Goal: Transaction & Acquisition: Purchase product/service

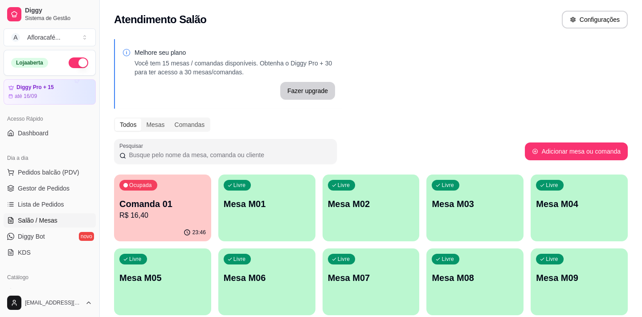
drag, startPoint x: 528, startPoint y: 51, endPoint x: 528, endPoint y: 57, distance: 6.7
click at [528, 51] on div "Melhore seu plano Você tem 15 mesas / comandas disponíveis. Obtenha o Diggy Pro…" at bounding box center [371, 254] width 542 height 440
click at [291, 205] on p "Mesa M01" at bounding box center [267, 204] width 84 height 12
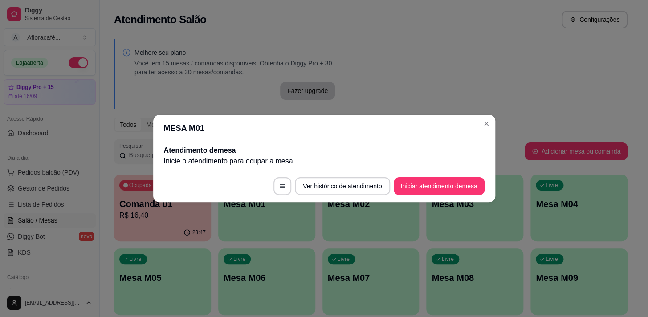
drag, startPoint x: 470, startPoint y: 200, endPoint x: 471, endPoint y: 179, distance: 21.4
click at [469, 196] on footer "Ver histórico de atendimento Iniciar atendimento de mesa" at bounding box center [324, 186] width 342 height 32
click at [471, 179] on button "Iniciar atendimento de mesa" at bounding box center [439, 186] width 88 height 17
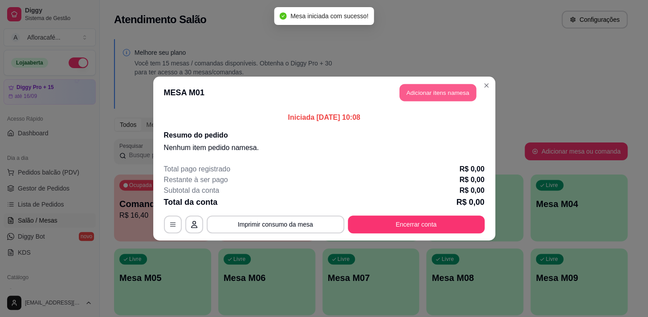
click at [438, 89] on button "Adicionar itens na mesa" at bounding box center [438, 92] width 77 height 17
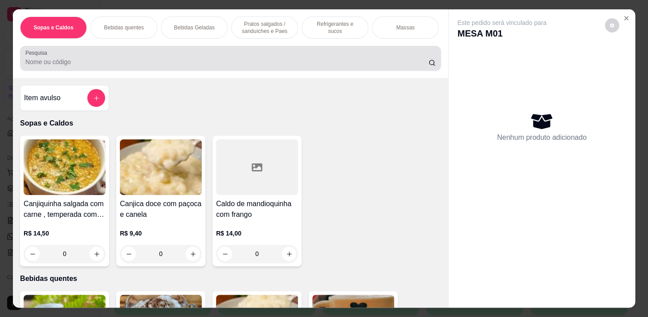
click at [236, 51] on div "Pesquisa" at bounding box center [230, 58] width 421 height 25
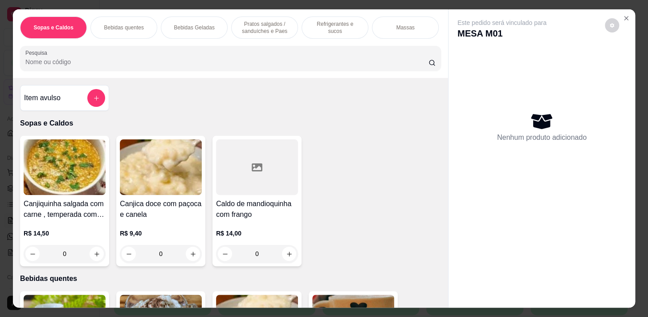
scroll to position [22, 0]
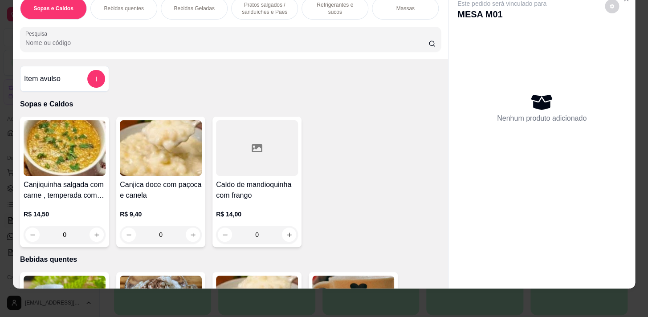
click at [199, 56] on div "Sopas e Caldos Bebidas quentes Bebidas Geladas Pratos salgados / sanduíches e P…" at bounding box center [230, 24] width 435 height 69
click at [197, 53] on div "Sopas e Caldos Bebidas quentes Bebidas Geladas Pratos salgados / sanduíches e P…" at bounding box center [230, 24] width 435 height 69
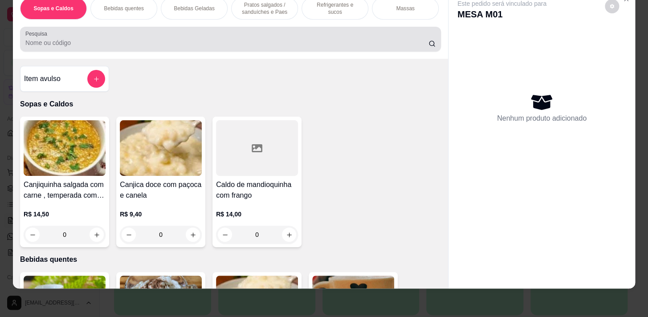
click at [194, 48] on div at bounding box center [230, 39] width 410 height 18
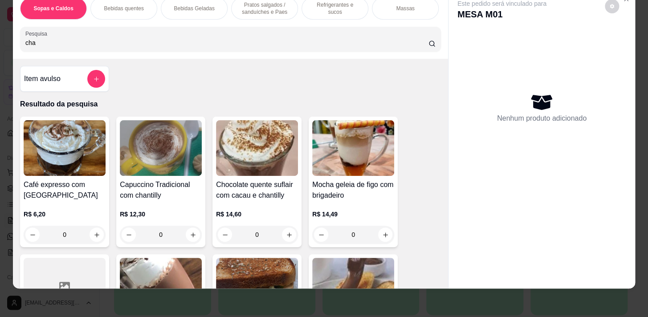
scroll to position [0, 0]
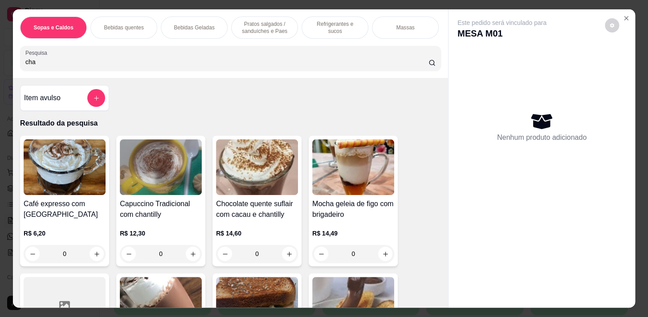
type input "cha"
drag, startPoint x: 266, startPoint y: 26, endPoint x: 317, endPoint y: 172, distance: 154.7
click at [267, 26] on p "Pratos salgados / sanduíches e Paes" at bounding box center [265, 27] width 52 height 14
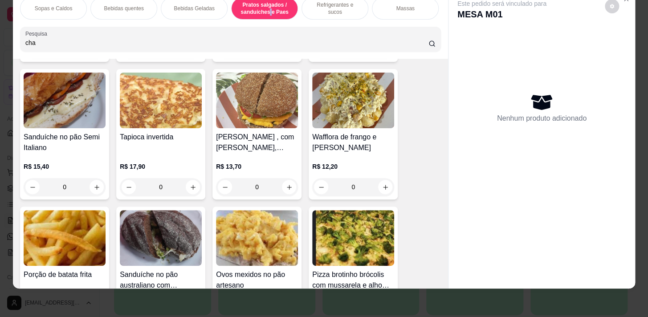
scroll to position [3156, 0]
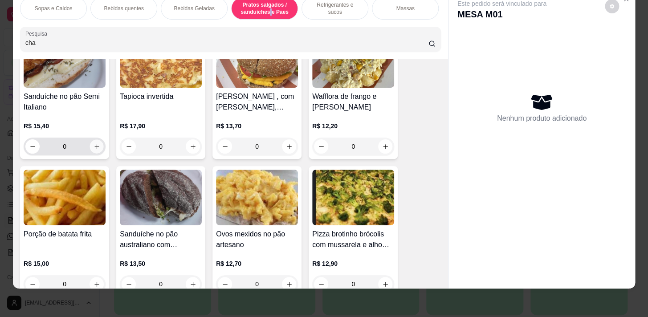
click at [95, 147] on icon "increase-product-quantity" at bounding box center [97, 146] width 7 height 7
type input "1"
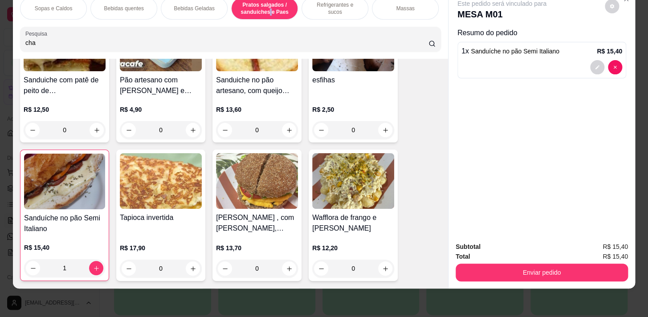
scroll to position [2874, 0]
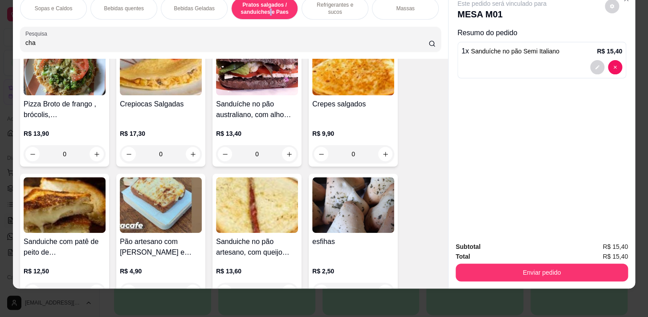
click at [136, 5] on p "Bebidas quentes" at bounding box center [124, 8] width 40 height 7
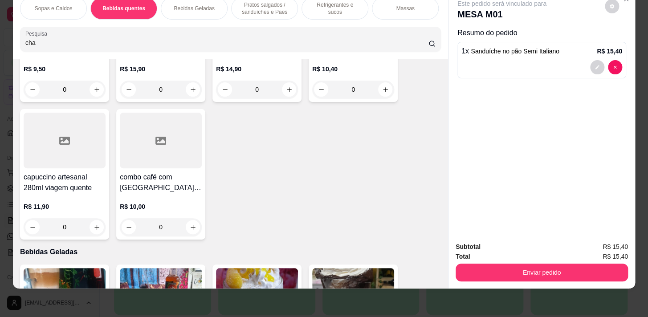
scroll to position [1477, 0]
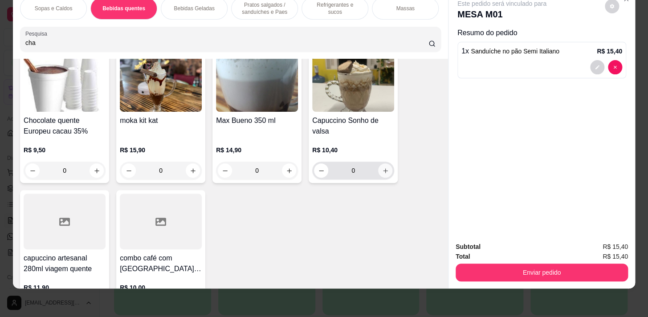
click at [378, 169] on button "increase-product-quantity" at bounding box center [385, 171] width 14 height 14
type input "1"
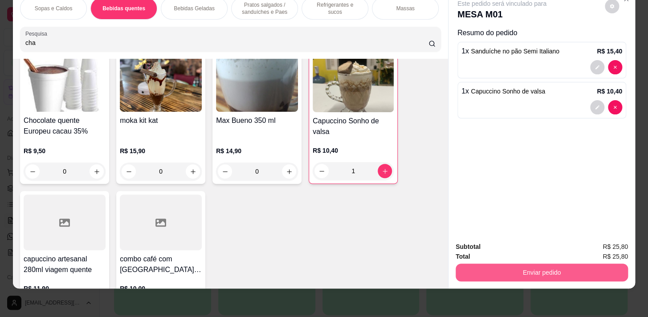
click at [570, 266] on button "Enviar pedido" at bounding box center [542, 273] width 172 height 18
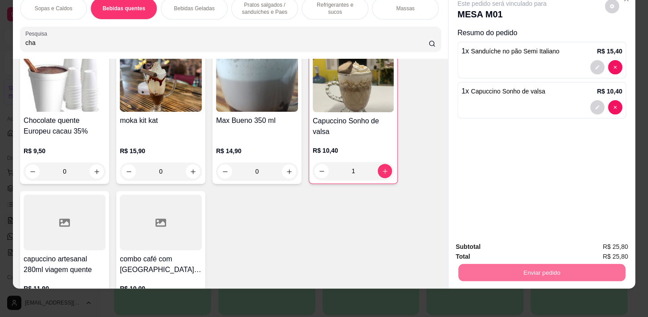
click at [541, 247] on button "Não registrar e enviar pedido" at bounding box center [512, 245] width 90 height 16
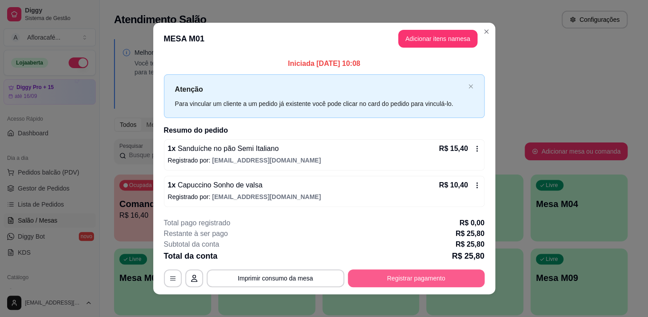
click at [441, 282] on button "Registrar pagamento" at bounding box center [416, 279] width 137 height 18
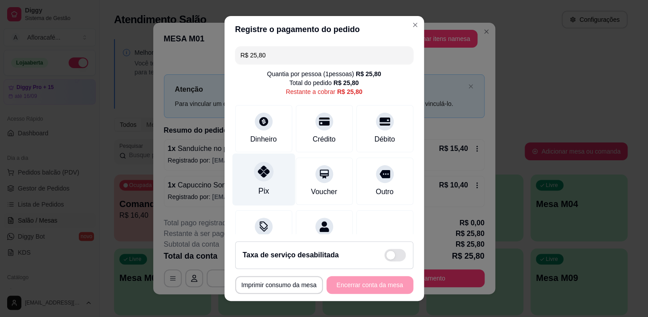
click at [245, 174] on div "Pix" at bounding box center [263, 179] width 63 height 52
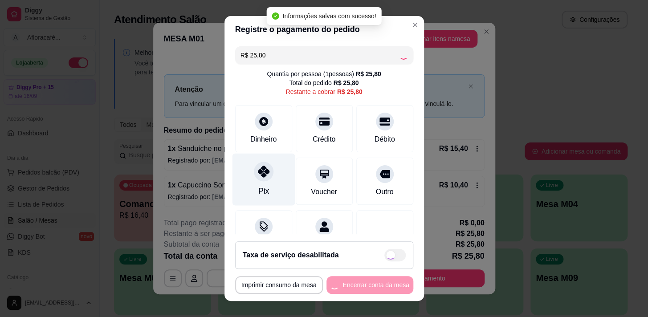
type input "R$ 0,00"
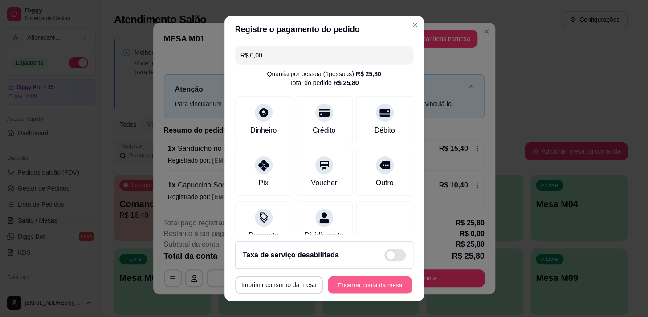
click at [354, 282] on button "Encerrar conta da mesa" at bounding box center [370, 285] width 84 height 17
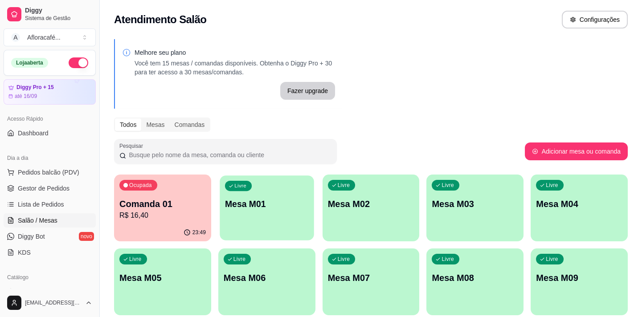
click at [286, 196] on div "Livre Mesa M01" at bounding box center [267, 203] width 94 height 54
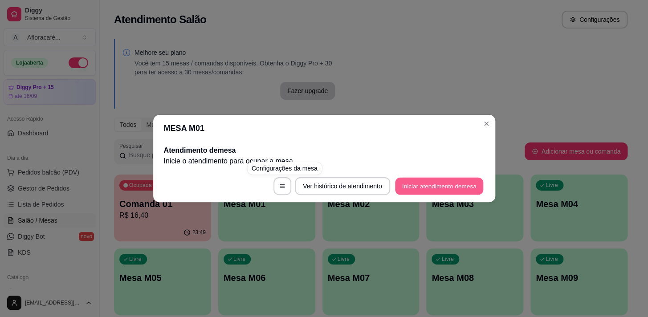
click at [412, 184] on button "Iniciar atendimento de mesa" at bounding box center [439, 186] width 88 height 17
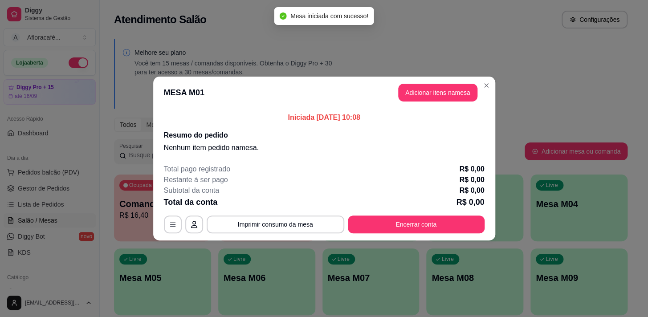
click at [436, 79] on header "MESA M01 Adicionar itens na mesa" at bounding box center [324, 93] width 342 height 32
click at [433, 91] on button "Adicionar itens na mesa" at bounding box center [437, 93] width 79 height 18
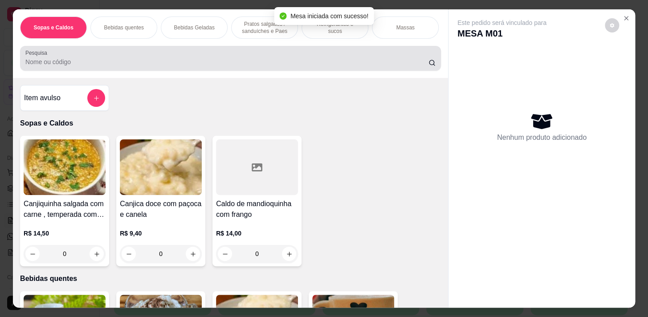
click at [255, 65] on input "Pesquisa" at bounding box center [226, 61] width 403 height 9
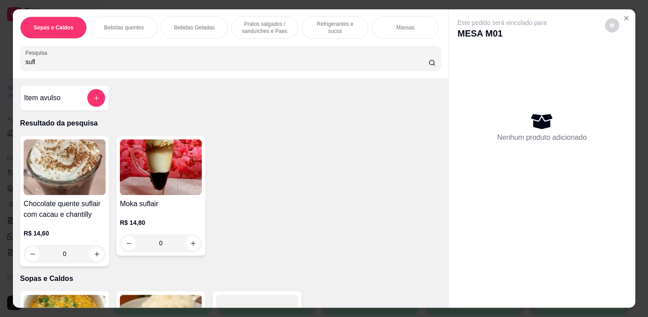
type input "sufl"
click at [90, 258] on div "0" at bounding box center [65, 254] width 82 height 18
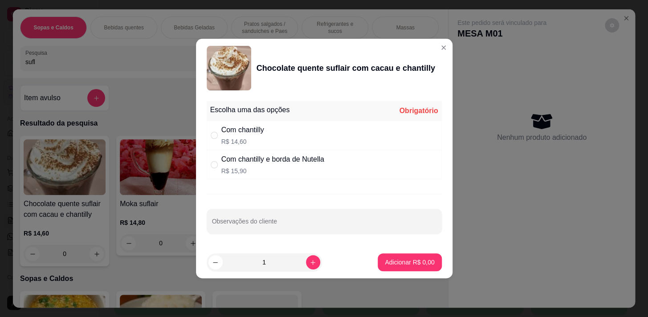
click at [273, 165] on div "Com chantilly e borda de Nutella R$ 15,90" at bounding box center [272, 164] width 103 height 21
radio input "true"
click at [308, 260] on button "increase-product-quantity" at bounding box center [313, 262] width 14 height 14
type input "2"
click at [403, 258] on p "Adicionar R$ 31,80" at bounding box center [408, 262] width 52 height 8
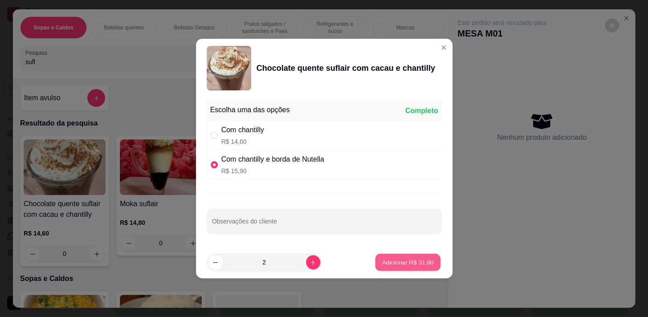
type input "2"
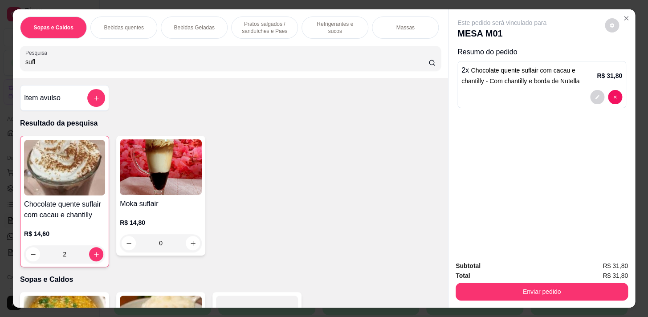
click at [270, 25] on p "Pratos salgados / sanduíches e Paes" at bounding box center [265, 27] width 52 height 14
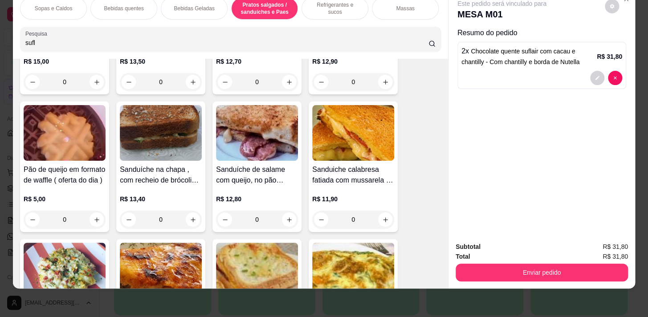
scroll to position [3207, 0]
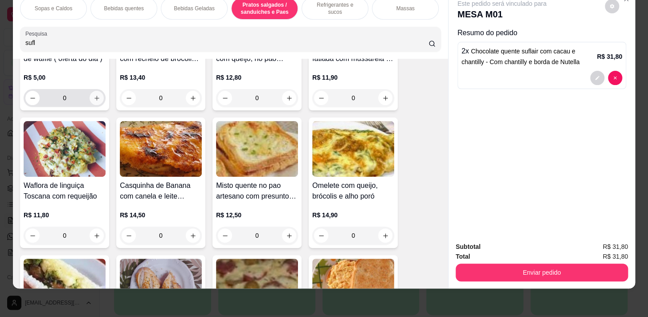
click at [96, 95] on icon "increase-product-quantity" at bounding box center [97, 98] width 7 height 7
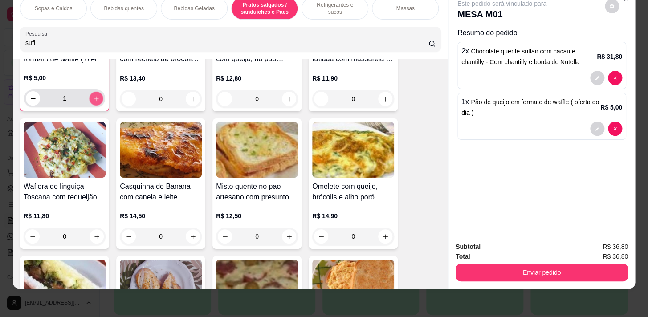
scroll to position [3207, 0]
click at [96, 95] on icon "increase-product-quantity" at bounding box center [96, 98] width 7 height 7
type input "2"
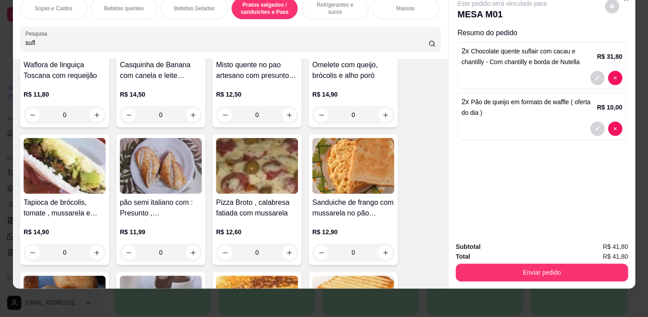
scroll to position [0, 350]
click at [339, 7] on p "Pratos Doces e sobremesas" at bounding box center [337, 8] width 52 height 14
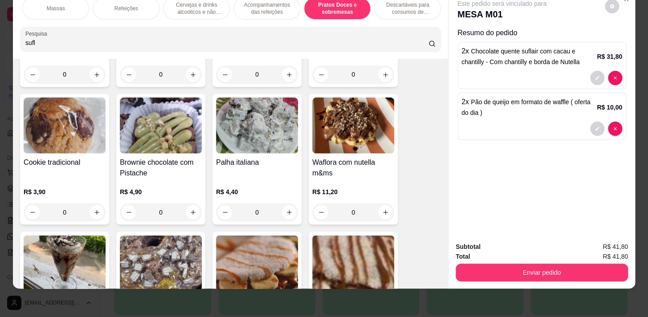
scroll to position [6406, 0]
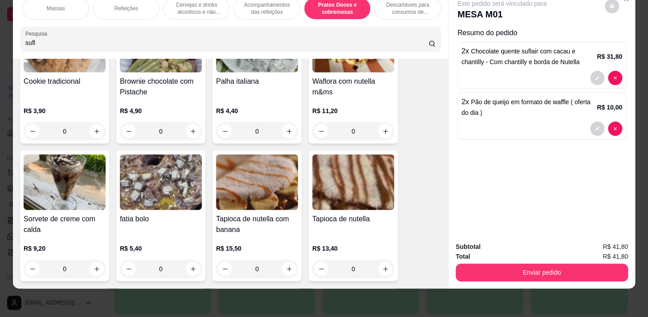
click at [379, 133] on div "0" at bounding box center [353, 131] width 82 height 18
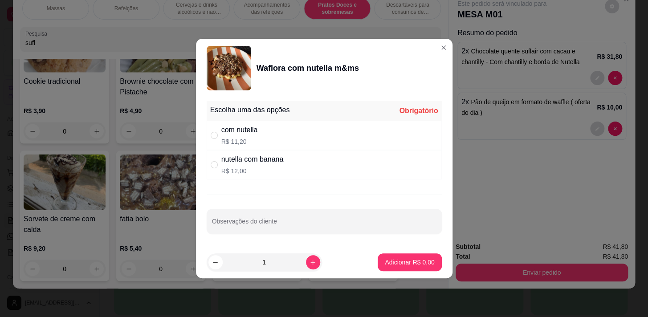
drag, startPoint x: 315, startPoint y: 130, endPoint x: 316, endPoint y: 142, distance: 12.1
click at [315, 130] on div "com nutella R$ 11,20" at bounding box center [324, 135] width 235 height 29
radio input "true"
click at [405, 262] on p "Adicionar R$ 11,20" at bounding box center [407, 262] width 53 height 9
type input "1"
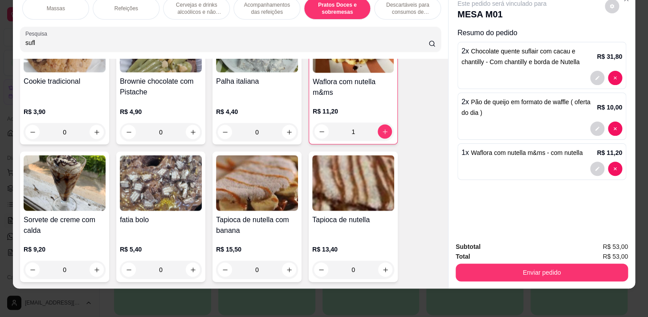
click at [532, 264] on button "Enviar pedido" at bounding box center [542, 273] width 172 height 18
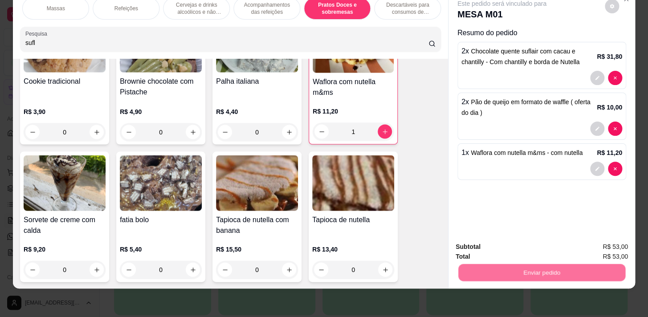
click at [528, 246] on button "Não registrar e enviar pedido" at bounding box center [512, 245] width 90 height 16
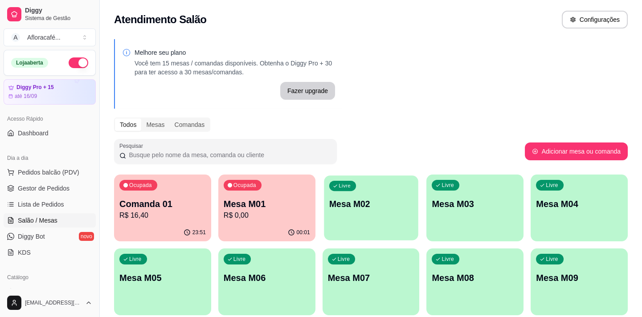
click at [376, 223] on div "Livre Mesa M02" at bounding box center [371, 203] width 94 height 54
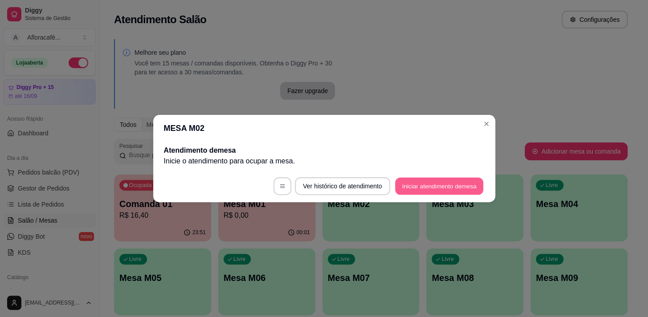
click at [442, 185] on button "Iniciar atendimento de mesa" at bounding box center [439, 186] width 88 height 17
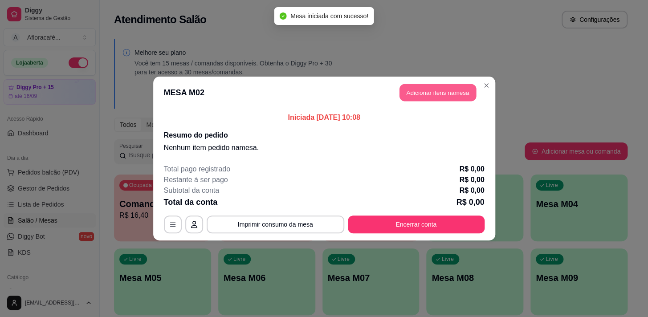
click at [443, 91] on button "Adicionar itens na mesa" at bounding box center [438, 92] width 77 height 17
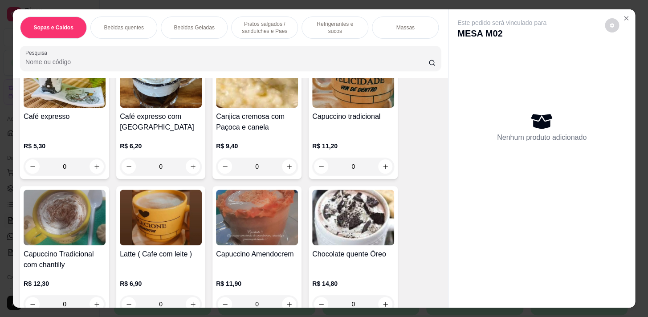
scroll to position [283, 0]
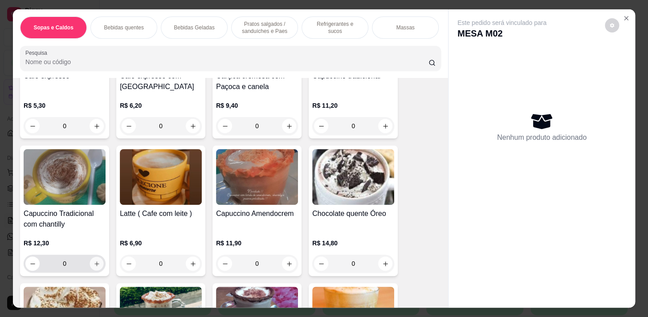
click at [94, 264] on icon "increase-product-quantity" at bounding box center [97, 264] width 7 height 7
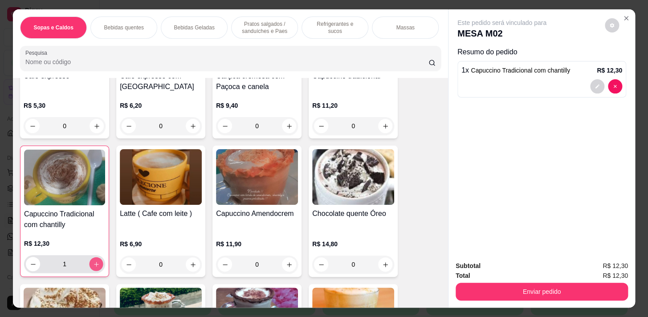
click at [93, 264] on icon "increase-product-quantity" at bounding box center [96, 264] width 7 height 7
type input "2"
click at [242, 29] on p "Pratos salgados / sanduíches e Paes" at bounding box center [265, 27] width 52 height 14
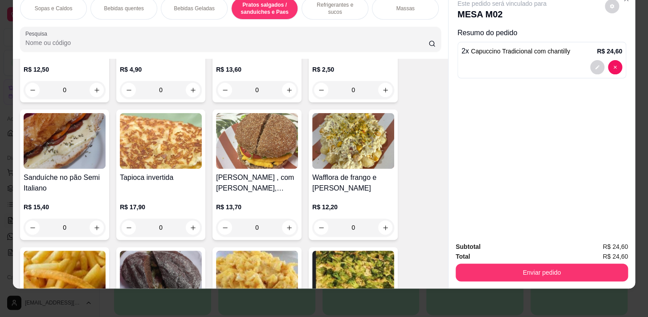
scroll to position [2686, 0]
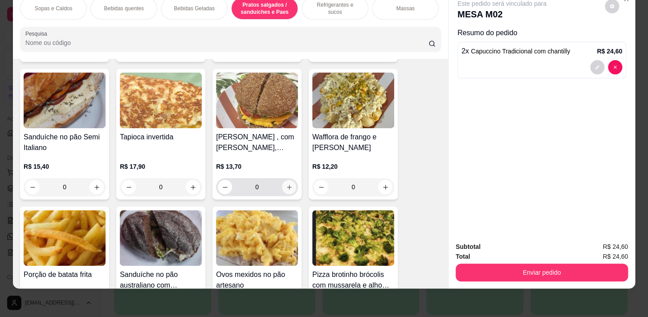
click at [290, 191] on button "increase-product-quantity" at bounding box center [289, 187] width 14 height 14
type input "1"
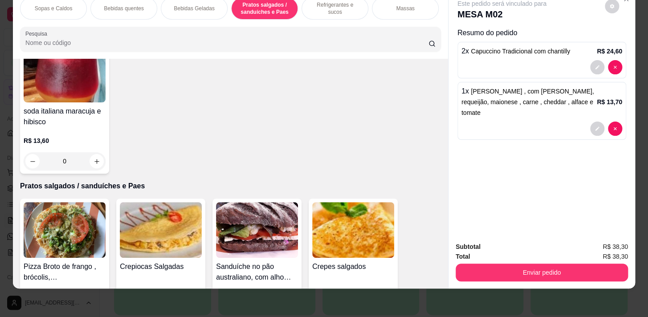
scroll to position [2443, 0]
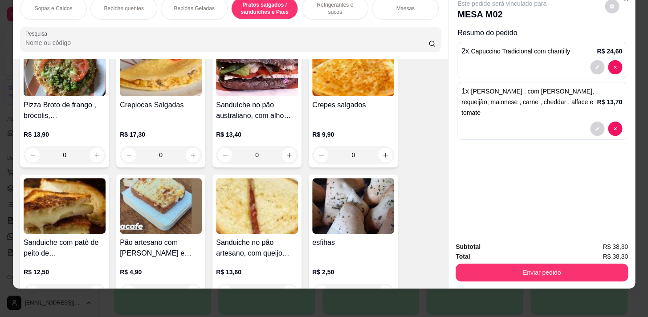
click at [185, 284] on div "0" at bounding box center [161, 293] width 82 height 18
click at [186, 284] on div "0" at bounding box center [161, 293] width 82 height 18
click at [250, 237] on h4 "Sanduiche no pão artesano, com queijo minas , tomate e orégano" at bounding box center [257, 247] width 82 height 21
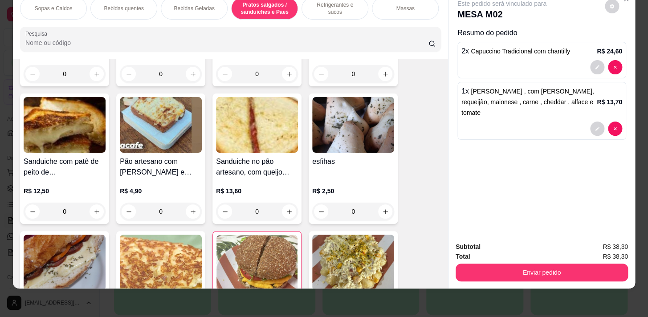
click at [187, 211] on div "0" at bounding box center [161, 212] width 82 height 18
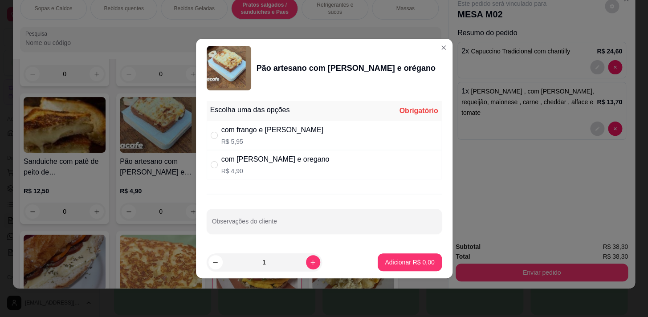
drag, startPoint x: 263, startPoint y: 166, endPoint x: 302, endPoint y: 247, distance: 89.5
click at [264, 166] on div "com [PERSON_NAME] e oregano R$ 4,90" at bounding box center [275, 164] width 108 height 21
radio input "true"
click at [389, 260] on p "Adicionar R$ 4,90" at bounding box center [409, 262] width 49 height 9
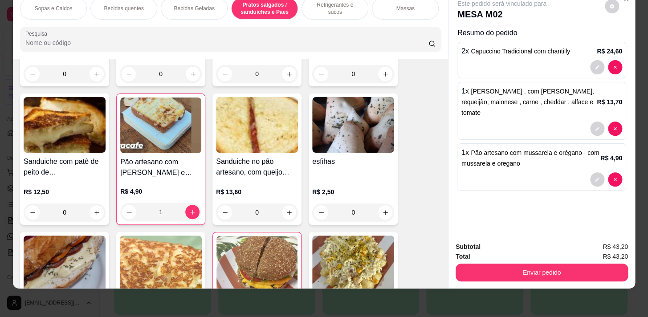
type input "1"
click at [303, 12] on div "Sopas e Caldos Bebidas quentes Bebidas Geladas Pratos salgados / sanduíches e P…" at bounding box center [230, 8] width 421 height 22
click at [281, 8] on p "Pratos salgados / sanduíches e Paes" at bounding box center [265, 8] width 52 height 14
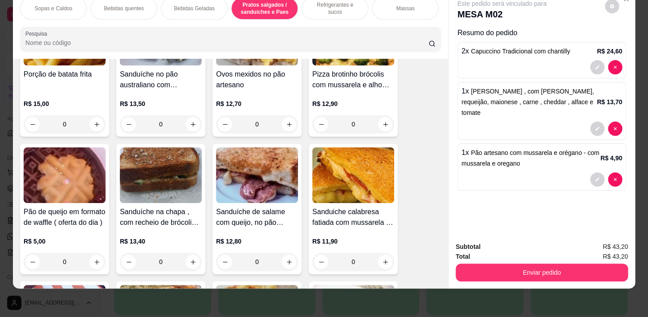
scroll to position [2929, 0]
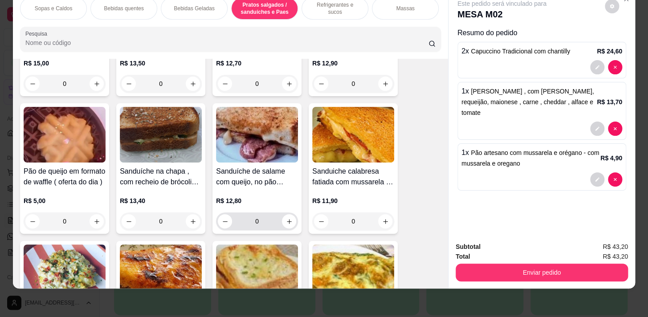
click at [282, 227] on div "0" at bounding box center [257, 222] width 78 height 18
click at [286, 222] on icon "increase-product-quantity" at bounding box center [289, 221] width 7 height 7
type input "1"
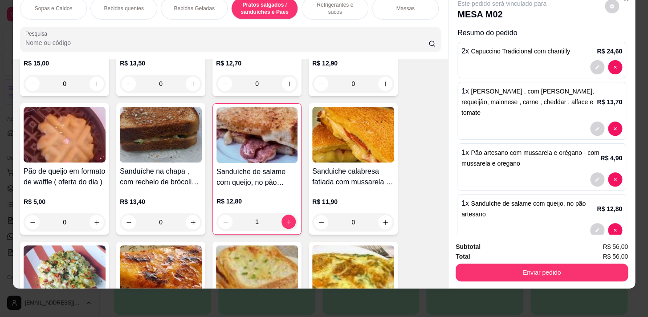
click at [505, 65] on div at bounding box center [542, 67] width 161 height 14
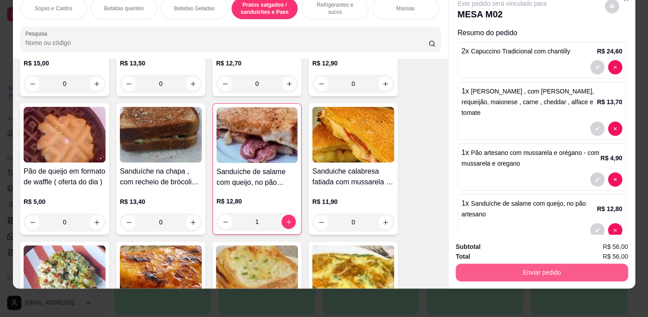
click at [549, 264] on button "Enviar pedido" at bounding box center [542, 273] width 172 height 18
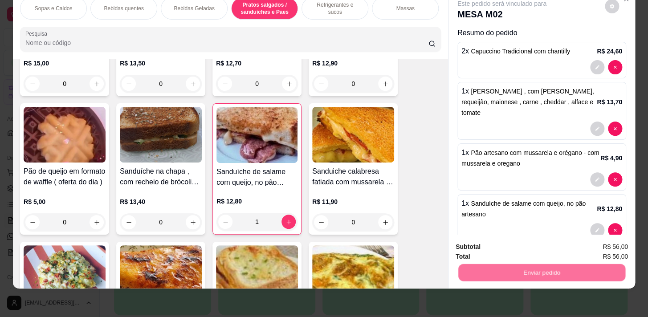
click at [537, 240] on button "Não registrar e enviar pedido" at bounding box center [512, 245] width 90 height 16
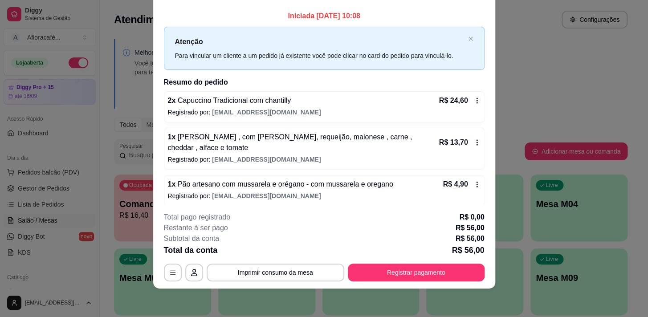
scroll to position [40, 0]
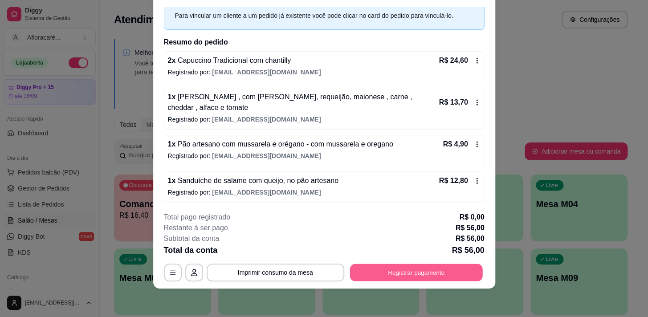
click at [406, 274] on button "Registrar pagamento" at bounding box center [416, 272] width 133 height 17
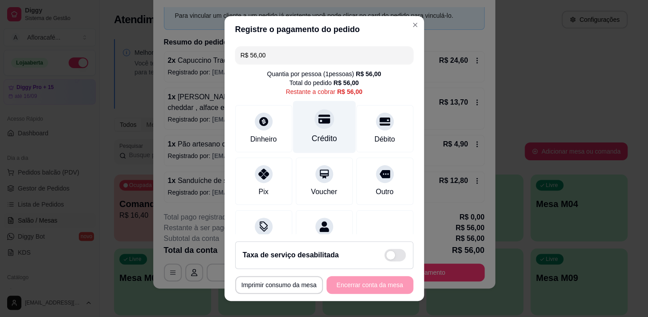
click at [311, 134] on div "Crédito" at bounding box center [323, 139] width 25 height 12
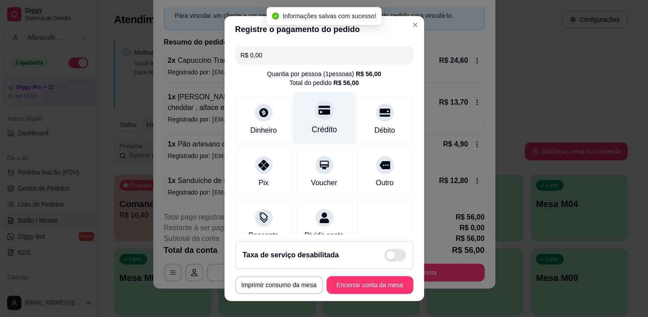
type input "R$ 0,00"
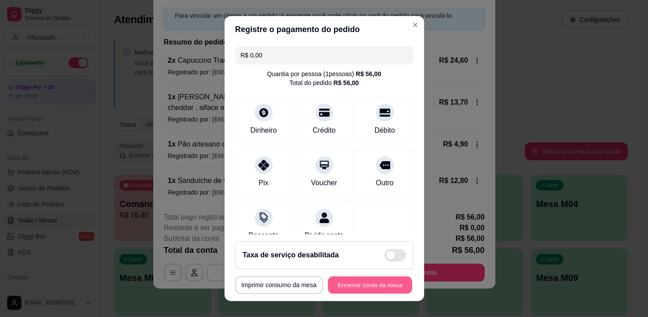
click at [390, 285] on button "Encerrar conta da mesa" at bounding box center [370, 285] width 84 height 17
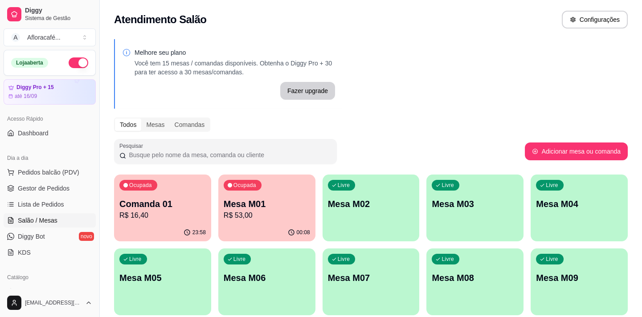
click at [362, 222] on div "Livre Mesa M02" at bounding box center [371, 203] width 97 height 56
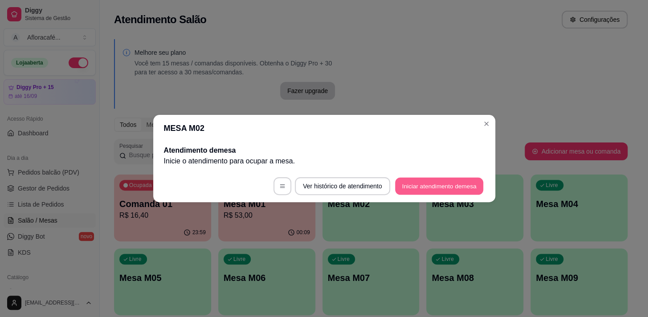
click at [440, 183] on button "Iniciar atendimento de mesa" at bounding box center [439, 186] width 88 height 17
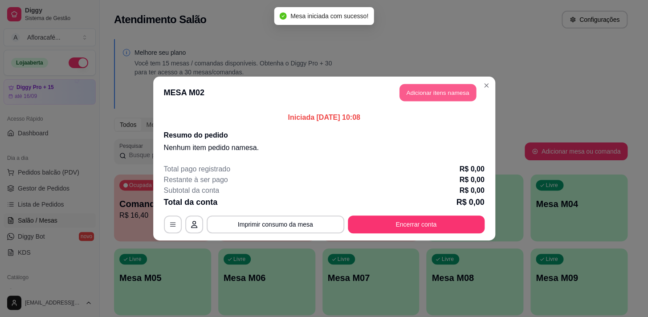
click at [423, 86] on button "Adicionar itens na mesa" at bounding box center [438, 92] width 77 height 17
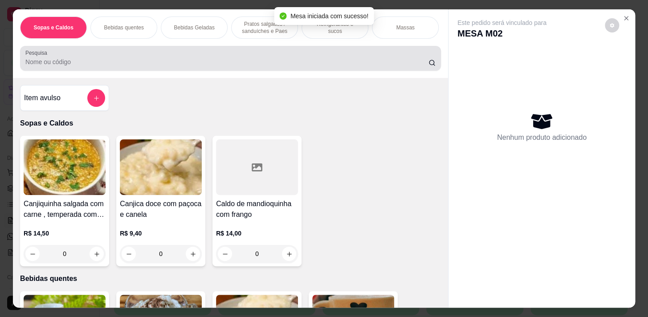
click at [67, 66] on input "Pesquisa" at bounding box center [226, 61] width 403 height 9
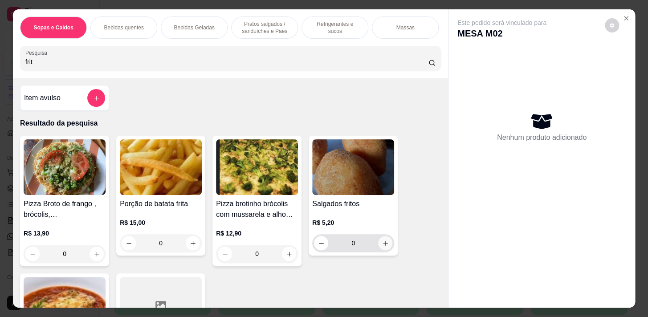
type input "frit"
click at [382, 242] on icon "increase-product-quantity" at bounding box center [385, 243] width 7 height 7
type input "1"
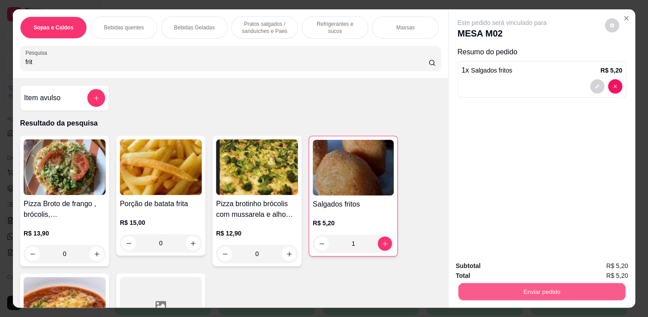
click at [467, 288] on button "Enviar pedido" at bounding box center [542, 291] width 167 height 17
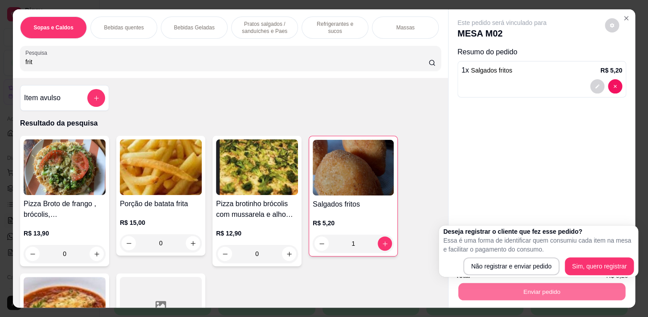
click at [512, 255] on div "Deseja registrar o cliente que fez esse pedido? Essa é uma forma de identificar…" at bounding box center [538, 251] width 191 height 48
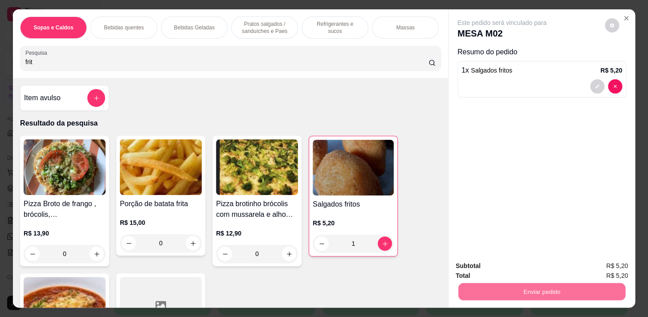
click at [515, 262] on button "Não registrar e enviar pedido" at bounding box center [512, 266] width 90 height 16
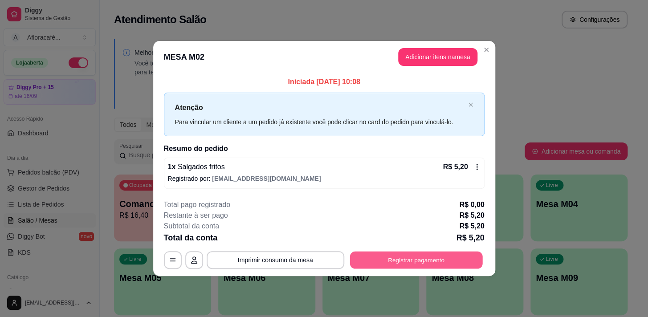
click at [431, 261] on button "Registrar pagamento" at bounding box center [416, 259] width 133 height 17
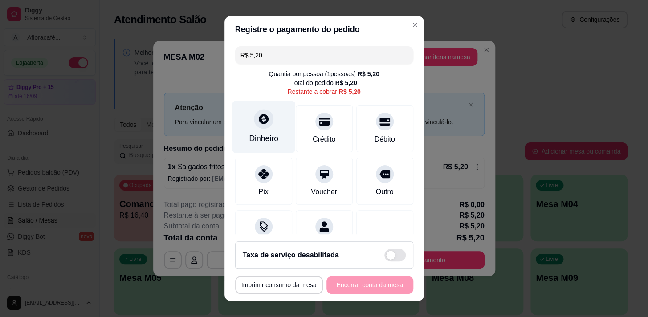
click at [263, 134] on div "Dinheiro" at bounding box center [263, 139] width 29 height 12
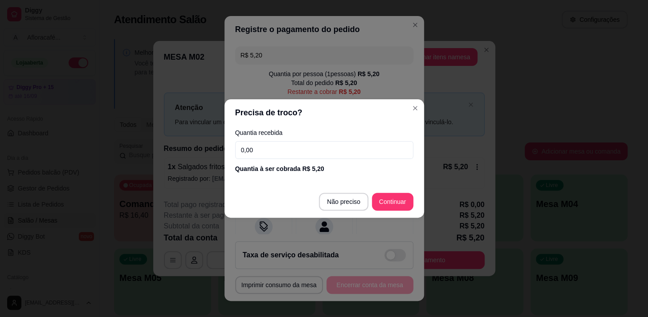
click at [295, 152] on input "0,00" at bounding box center [324, 150] width 178 height 18
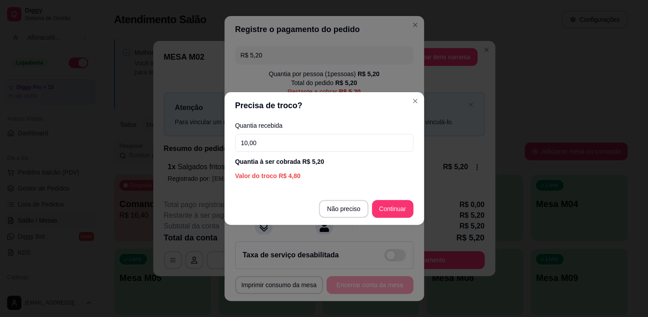
type input "10,00"
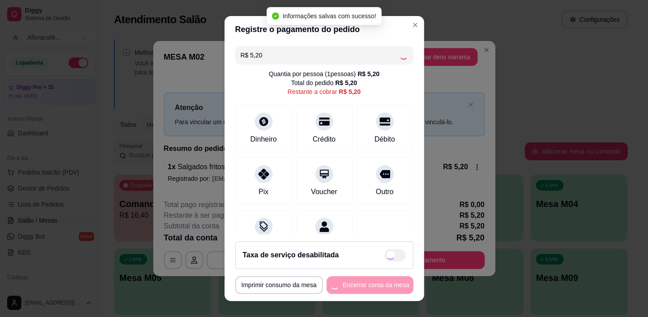
type input "R$ 0,00"
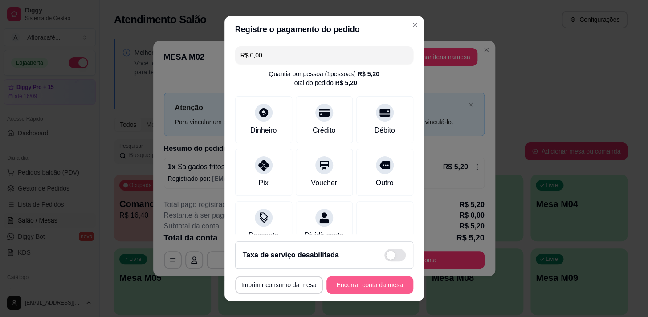
click at [355, 288] on button "Encerrar conta da mesa" at bounding box center [370, 285] width 87 height 18
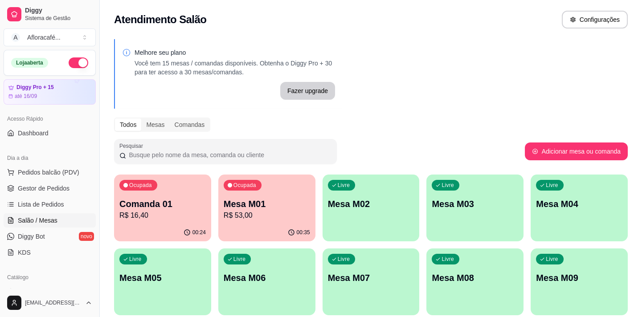
click at [275, 205] on p "Mesa M01" at bounding box center [267, 204] width 86 height 12
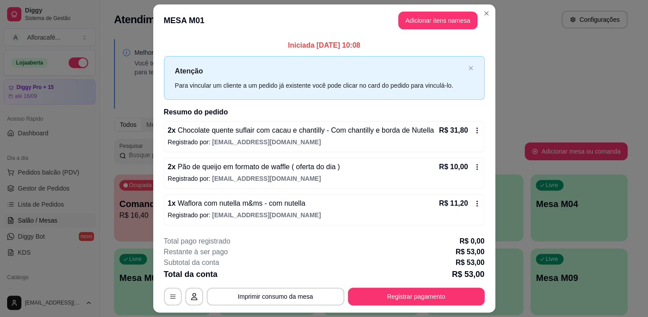
scroll to position [24, 0]
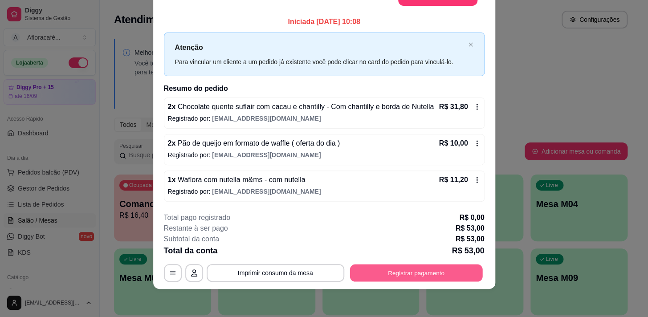
click at [428, 271] on button "Registrar pagamento" at bounding box center [416, 272] width 133 height 17
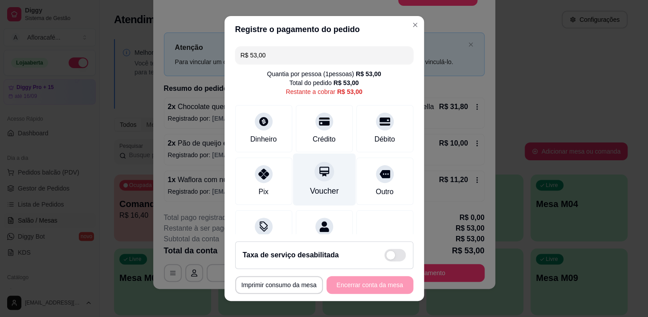
scroll to position [37, 0]
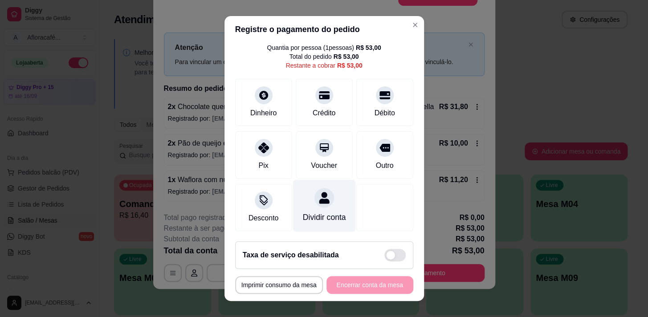
click at [318, 212] on div "Dividir conta" at bounding box center [324, 218] width 43 height 12
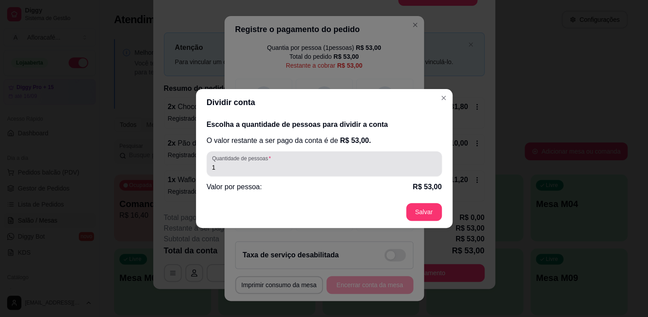
click at [291, 152] on div "Quantidade de pessoas 1" at bounding box center [324, 163] width 235 height 25
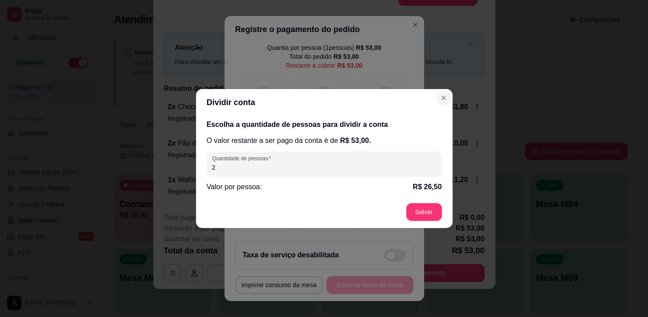
type input "2"
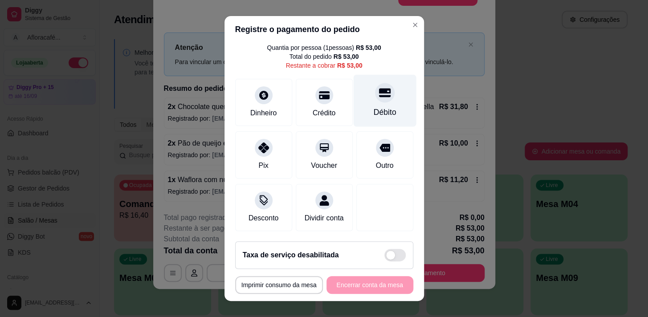
scroll to position [0, 0]
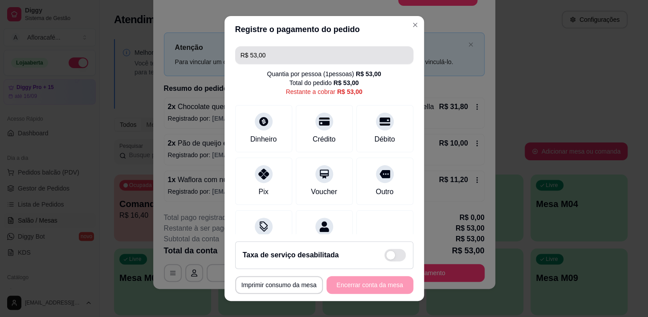
click at [376, 58] on input "R$ 53,00" at bounding box center [325, 55] width 168 height 18
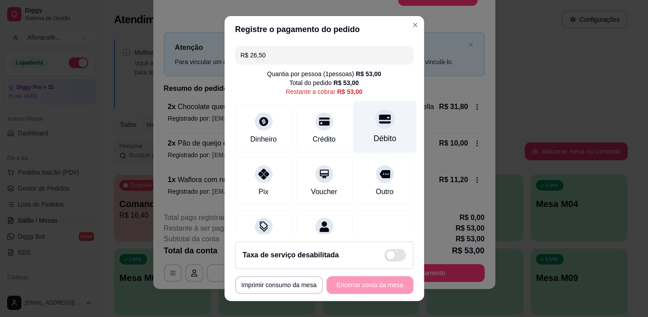
click at [378, 123] on div at bounding box center [385, 119] width 20 height 20
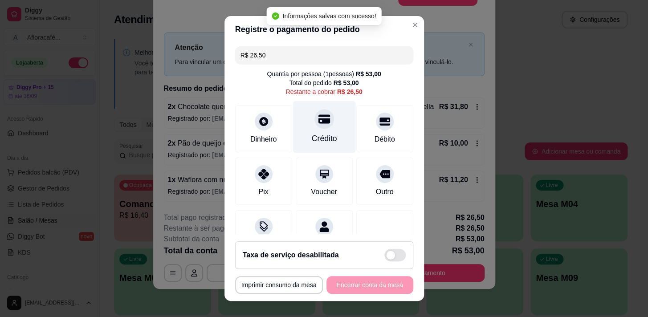
click at [299, 123] on div "Crédito" at bounding box center [324, 127] width 63 height 52
type input "R$ 0,00"
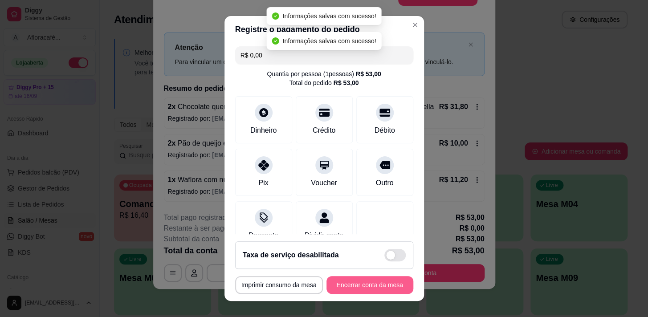
click at [373, 278] on button "Encerrar conta da mesa" at bounding box center [370, 285] width 87 height 18
